Goal: Navigation & Orientation: Find specific page/section

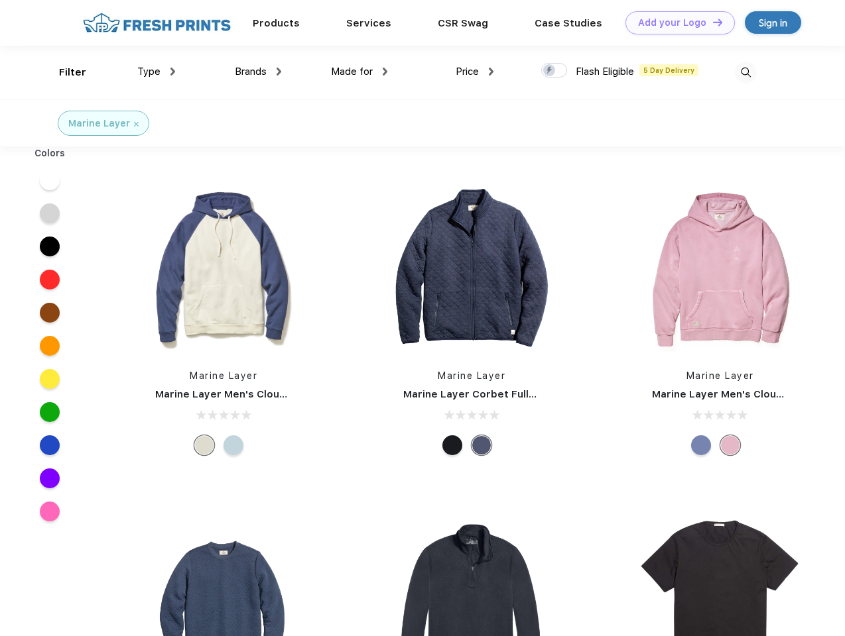
click at [675, 23] on link "Add your Logo Design Tool" at bounding box center [679, 22] width 109 height 23
click at [0, 0] on div "Design Tool" at bounding box center [0, 0] width 0 height 0
click at [711, 22] on link "Add your Logo Design Tool" at bounding box center [679, 22] width 109 height 23
click at [64, 72] on div "Filter" at bounding box center [72, 72] width 27 height 15
click at [156, 72] on span "Type" at bounding box center [148, 72] width 23 height 12
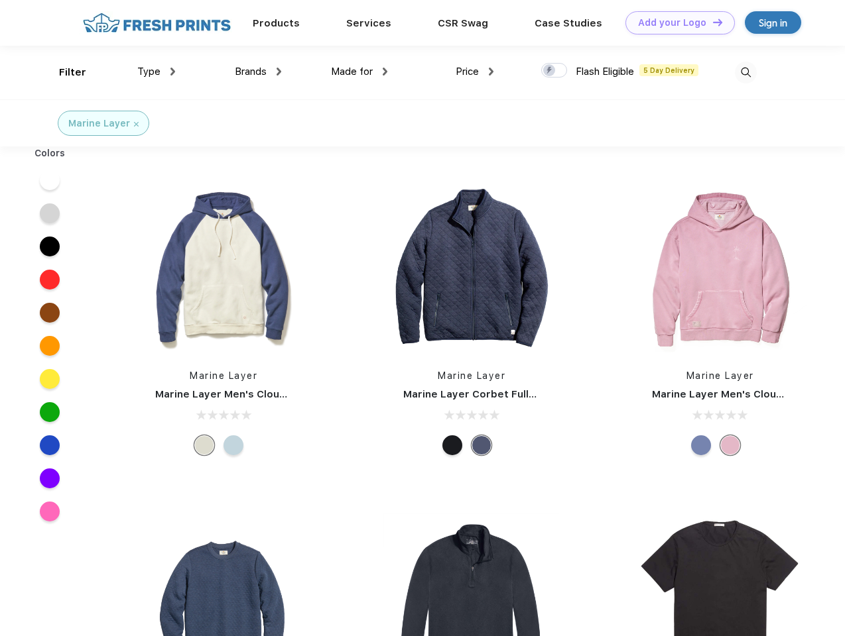
click at [258, 72] on span "Brands" at bounding box center [251, 72] width 32 height 12
click at [359, 72] on span "Made for" at bounding box center [352, 72] width 42 height 12
click at [475, 72] on span "Price" at bounding box center [466, 72] width 23 height 12
click at [554, 71] on div at bounding box center [554, 70] width 26 height 15
click at [550, 71] on input "checkbox" at bounding box center [545, 66] width 9 height 9
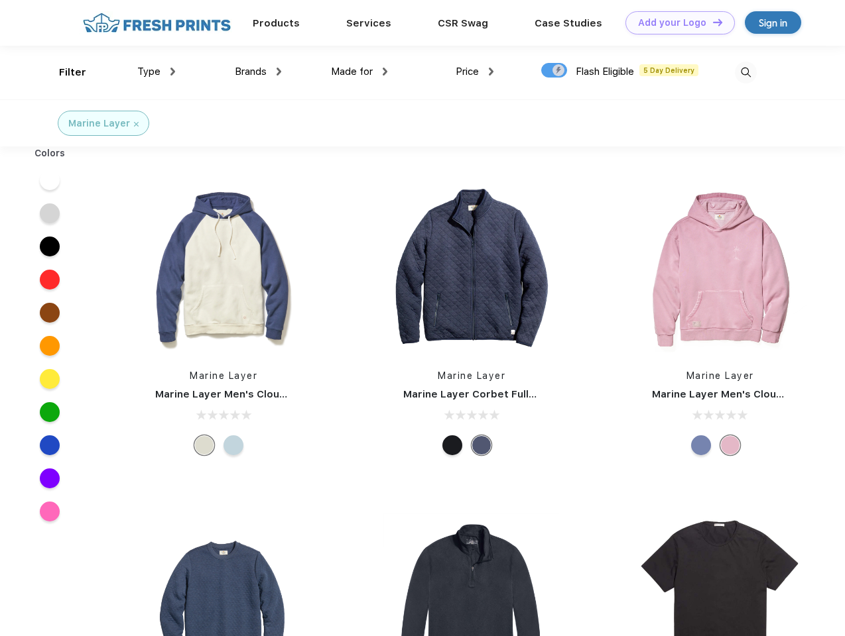
click at [745, 72] on img at bounding box center [746, 73] width 22 height 22
